Goal: Task Accomplishment & Management: Manage account settings

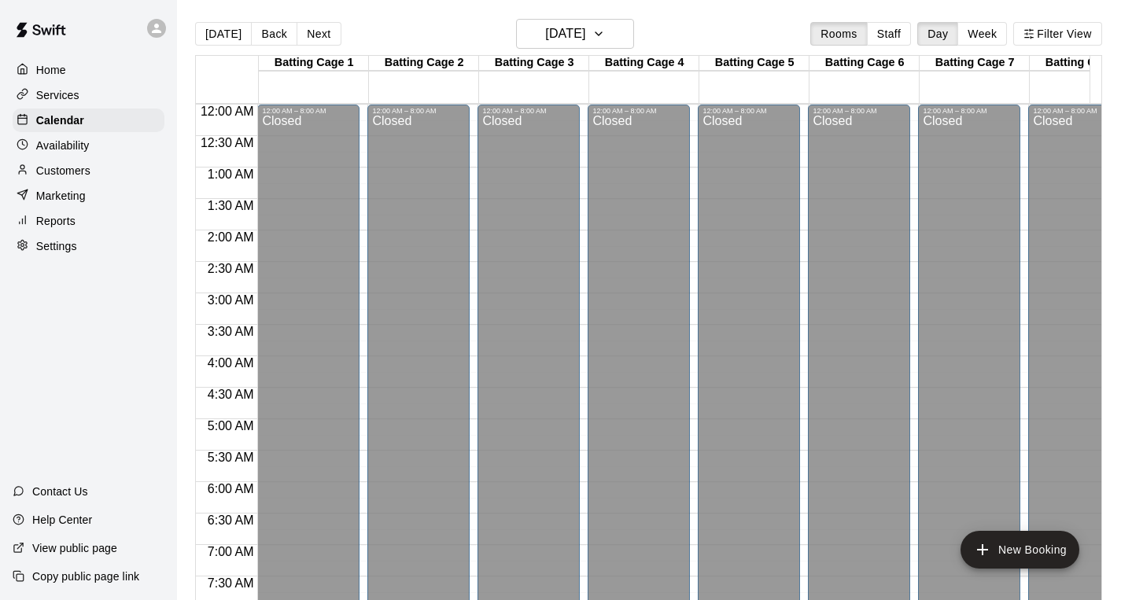
scroll to position [166, 0]
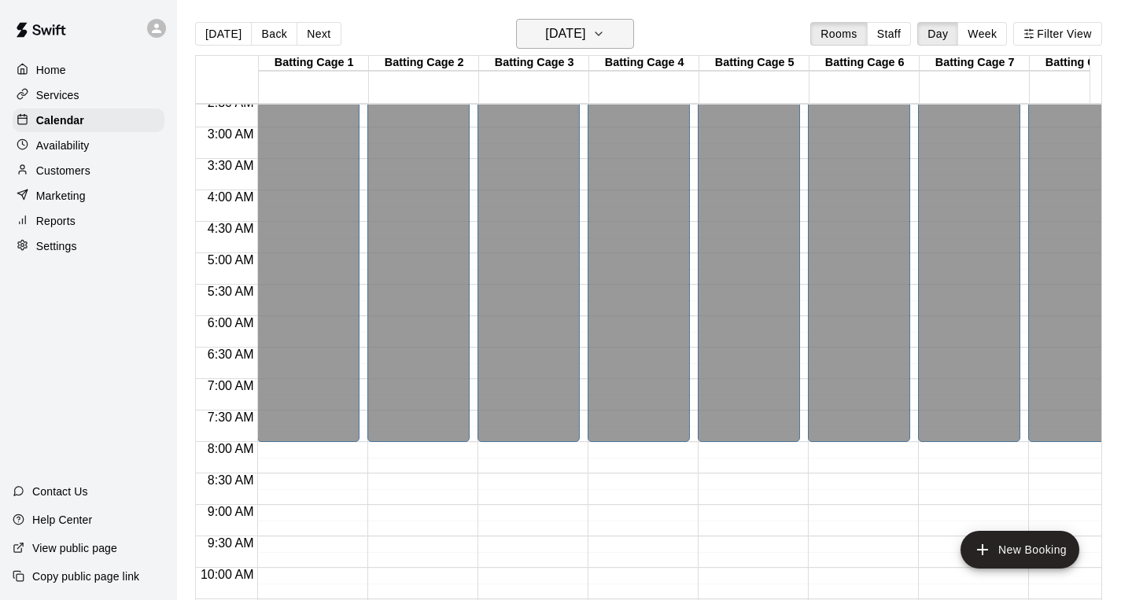
drag, startPoint x: 617, startPoint y: 51, endPoint x: 619, endPoint y: 41, distance: 10.5
click at [619, 41] on div "[DATE] Back [DATE][DATE] Rooms Staff Day Week Filter View" at bounding box center [648, 37] width 907 height 36
click at [605, 41] on icon "button" at bounding box center [598, 33] width 13 height 19
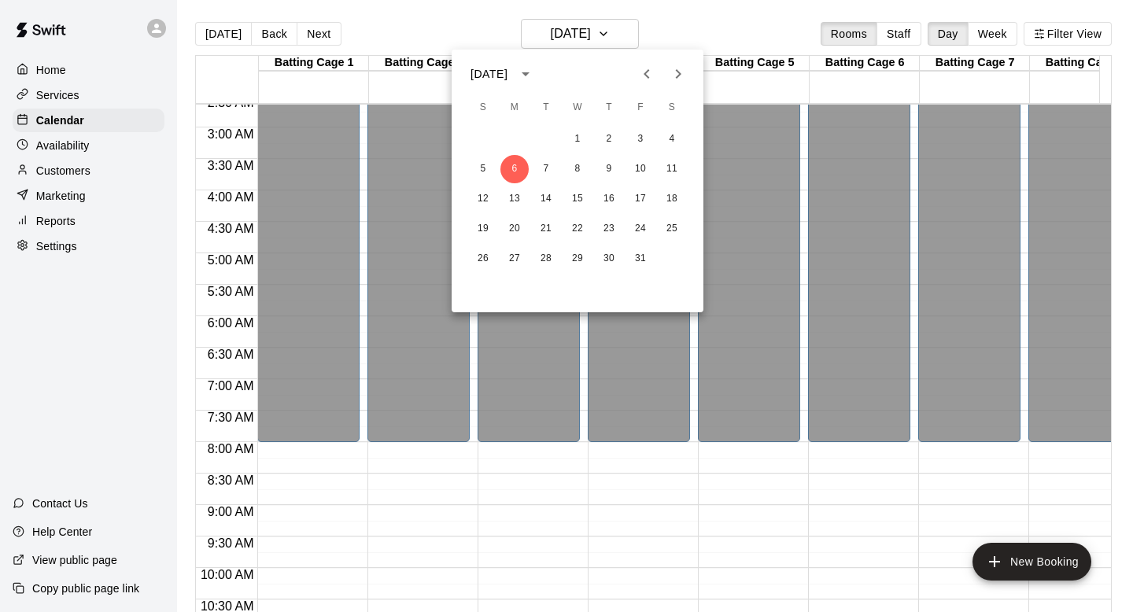
click at [780, 35] on div at bounding box center [566, 306] width 1133 height 612
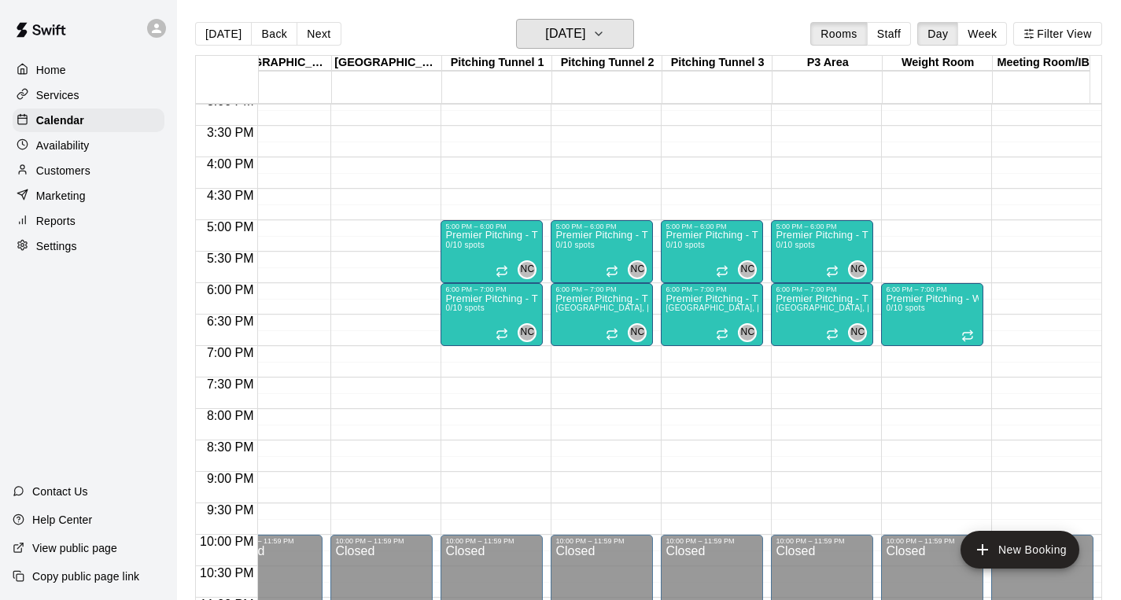
scroll to position [0, 0]
click at [75, 25] on img at bounding box center [41, 29] width 82 height 47
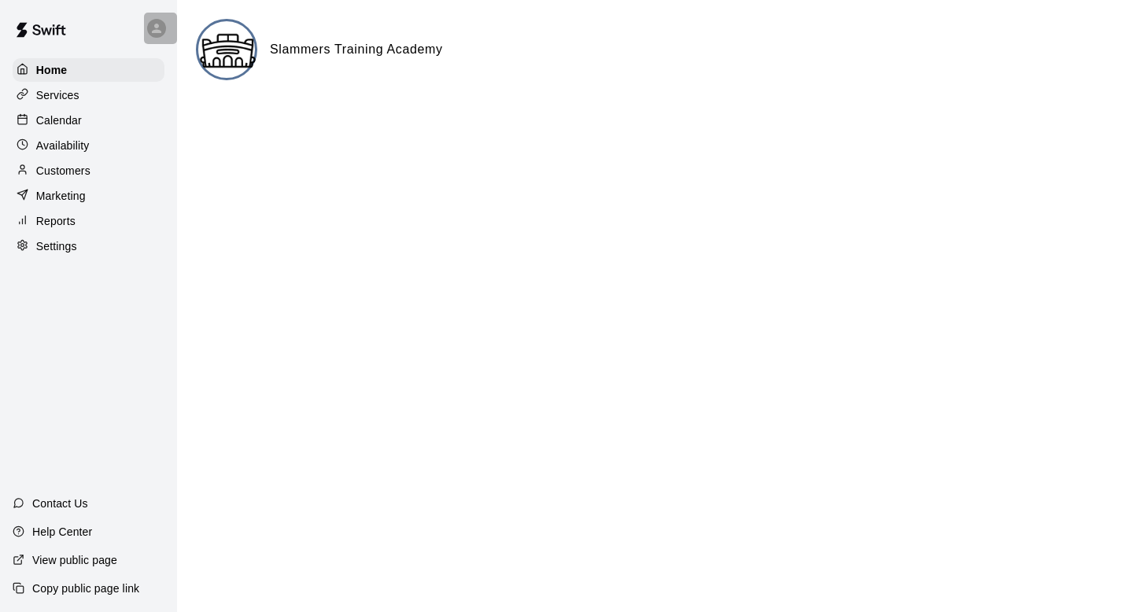
click at [158, 29] on icon at bounding box center [156, 28] width 9 height 9
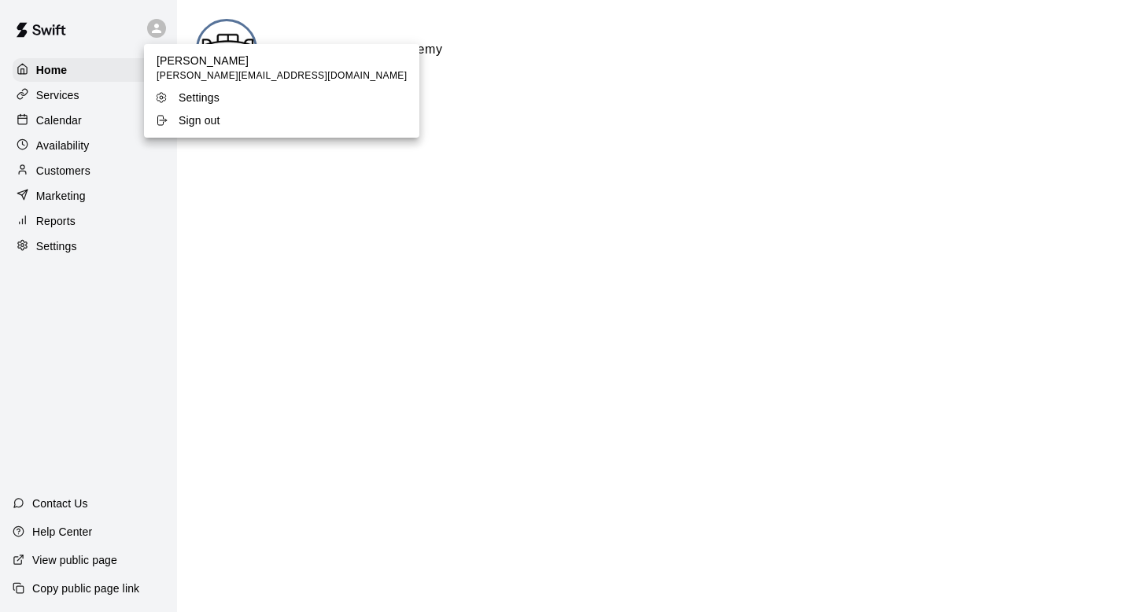
click at [94, 17] on div at bounding box center [566, 306] width 1133 height 612
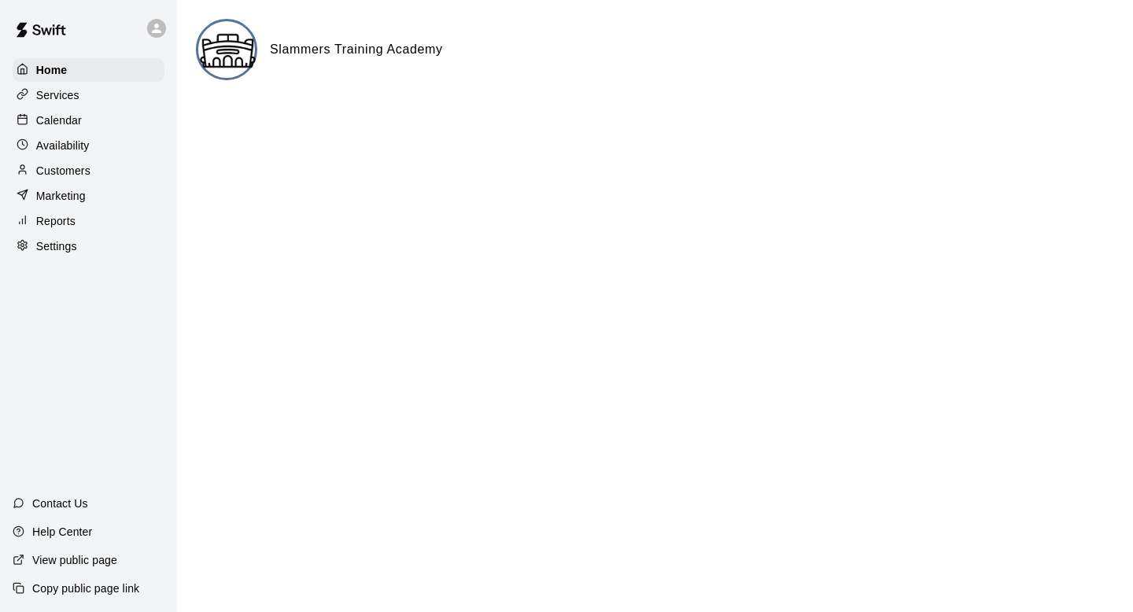
click at [346, 22] on div "Slammers Training Academy" at bounding box center [655, 49] width 918 height 61
click at [25, 30] on img at bounding box center [41, 29] width 82 height 47
click at [28, 26] on img at bounding box center [41, 29] width 82 height 47
click at [155, 18] on div at bounding box center [160, 28] width 33 height 31
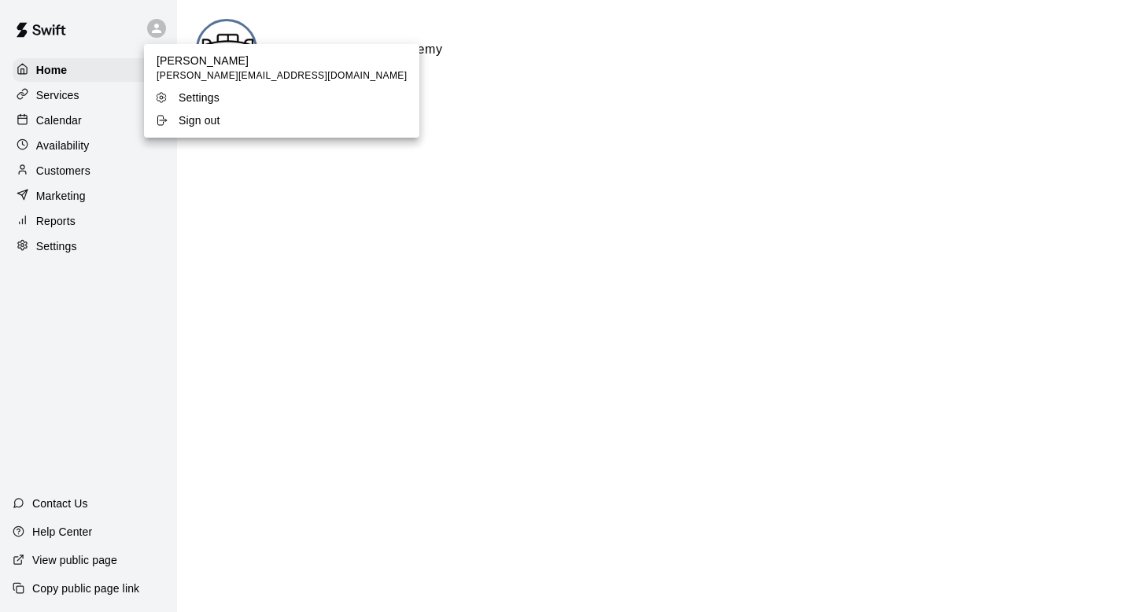
click at [188, 119] on p "Sign out" at bounding box center [200, 121] width 42 height 16
